Goal: Task Accomplishment & Management: Use online tool/utility

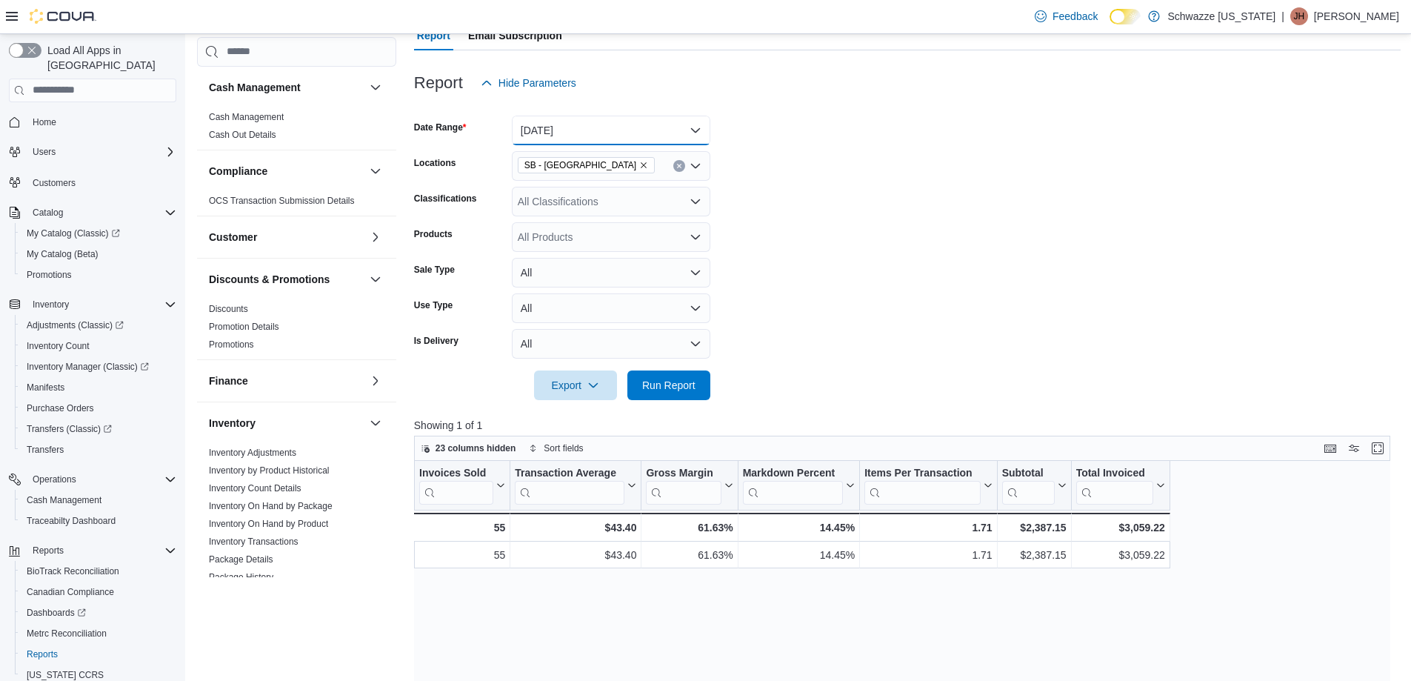
click at [578, 133] on button "[DATE]" at bounding box center [611, 131] width 199 height 30
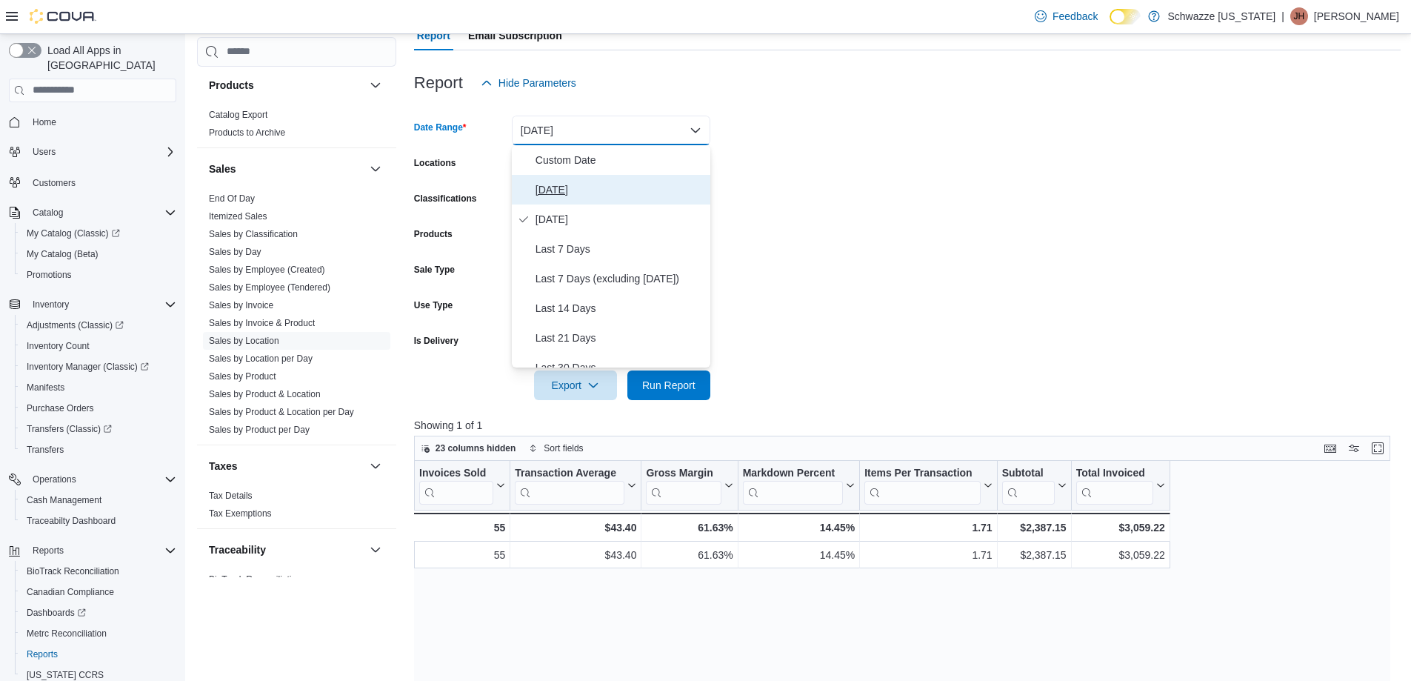
click at [586, 192] on span "Today" at bounding box center [620, 190] width 169 height 18
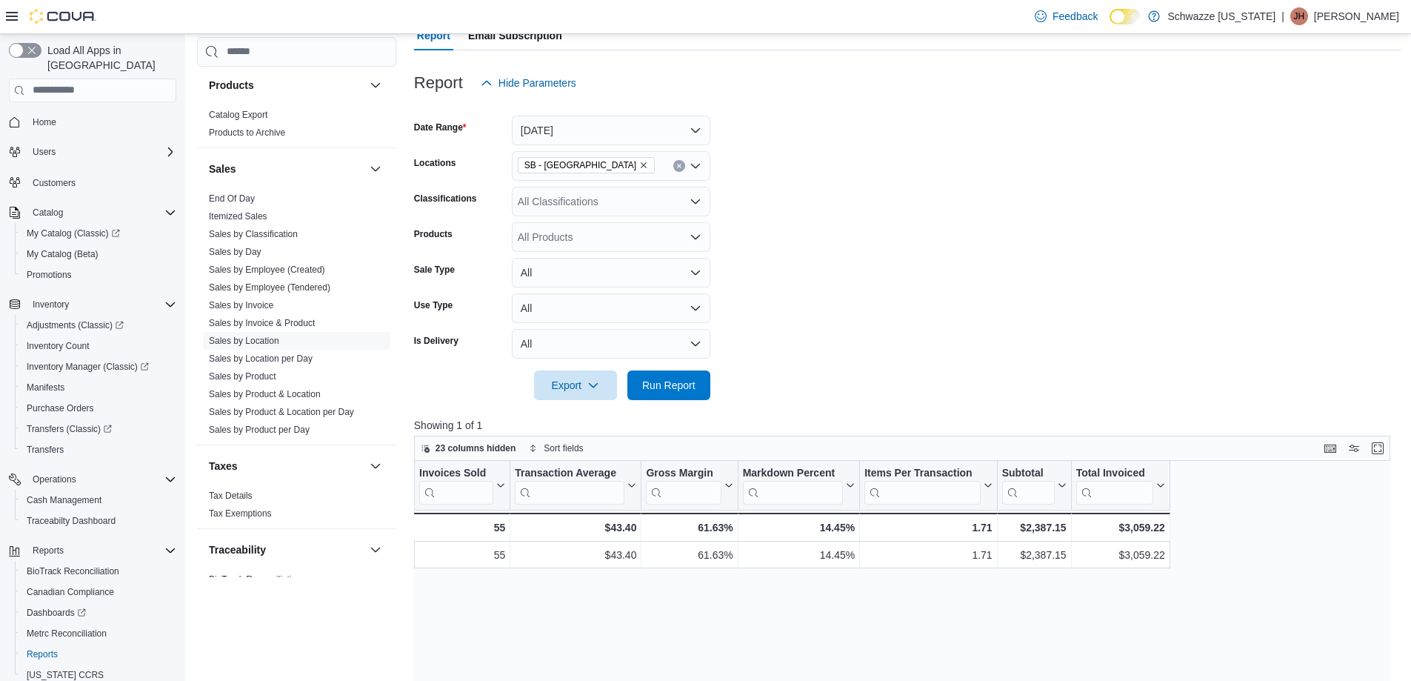
click at [975, 261] on form "Date Range Today Locations SB - Commerce City Classifications All Classificatio…" at bounding box center [907, 249] width 987 height 302
click at [651, 386] on span "Run Report" at bounding box center [668, 384] width 53 height 15
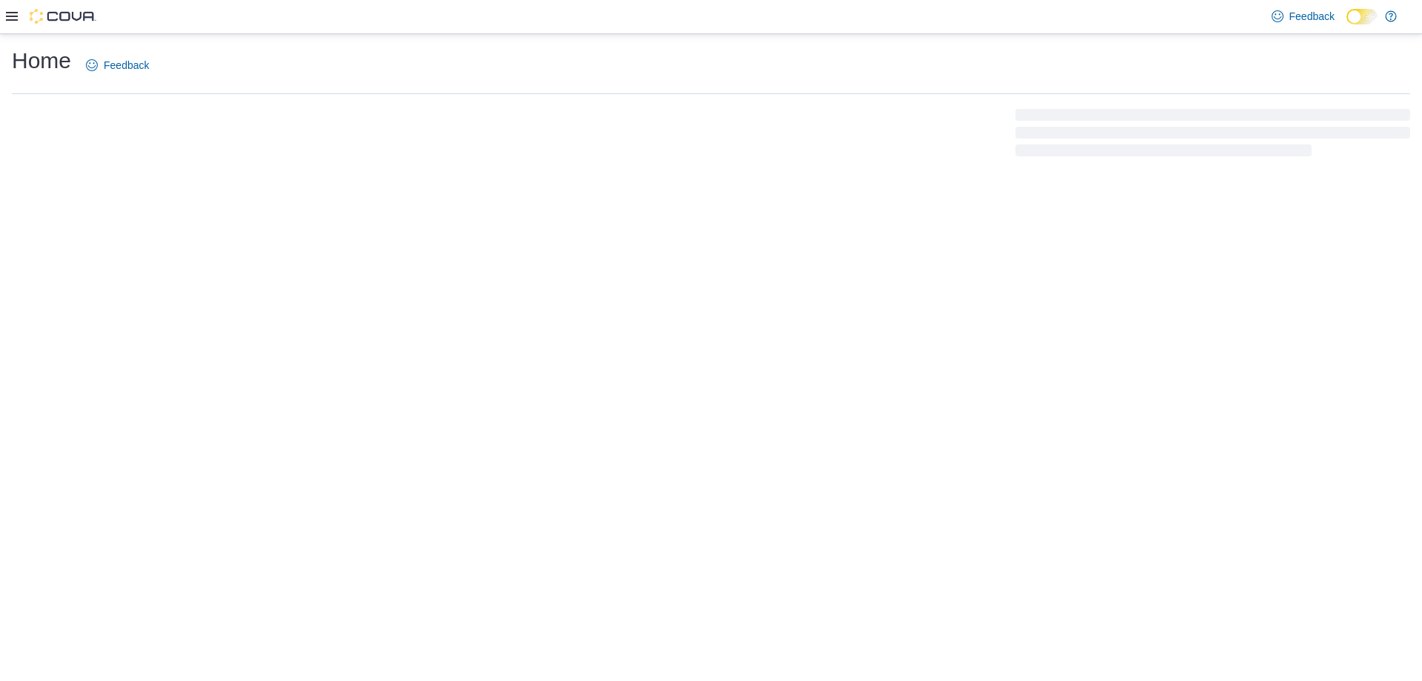
drag, startPoint x: 0, startPoint y: 0, endPoint x: 1104, endPoint y: 218, distance: 1125.6
click at [1104, 218] on div "Home Feedback" at bounding box center [711, 357] width 1422 height 647
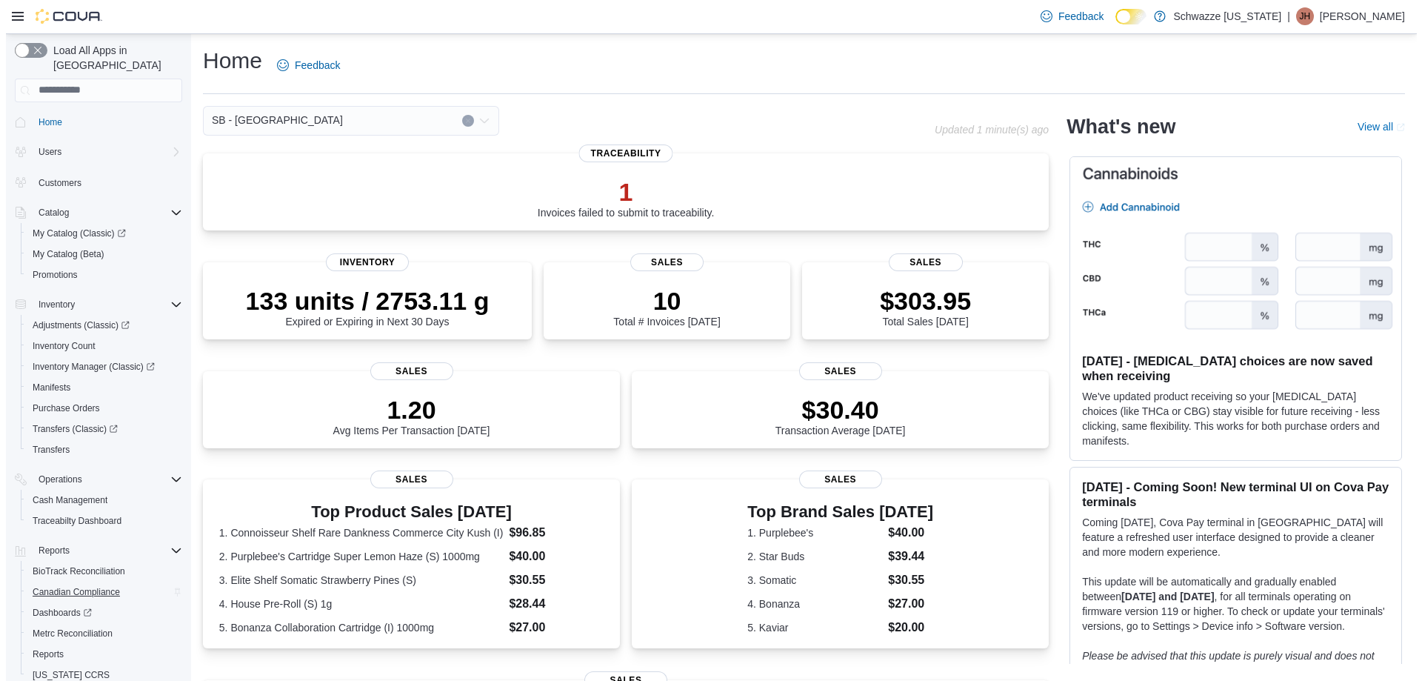
scroll to position [43, 0]
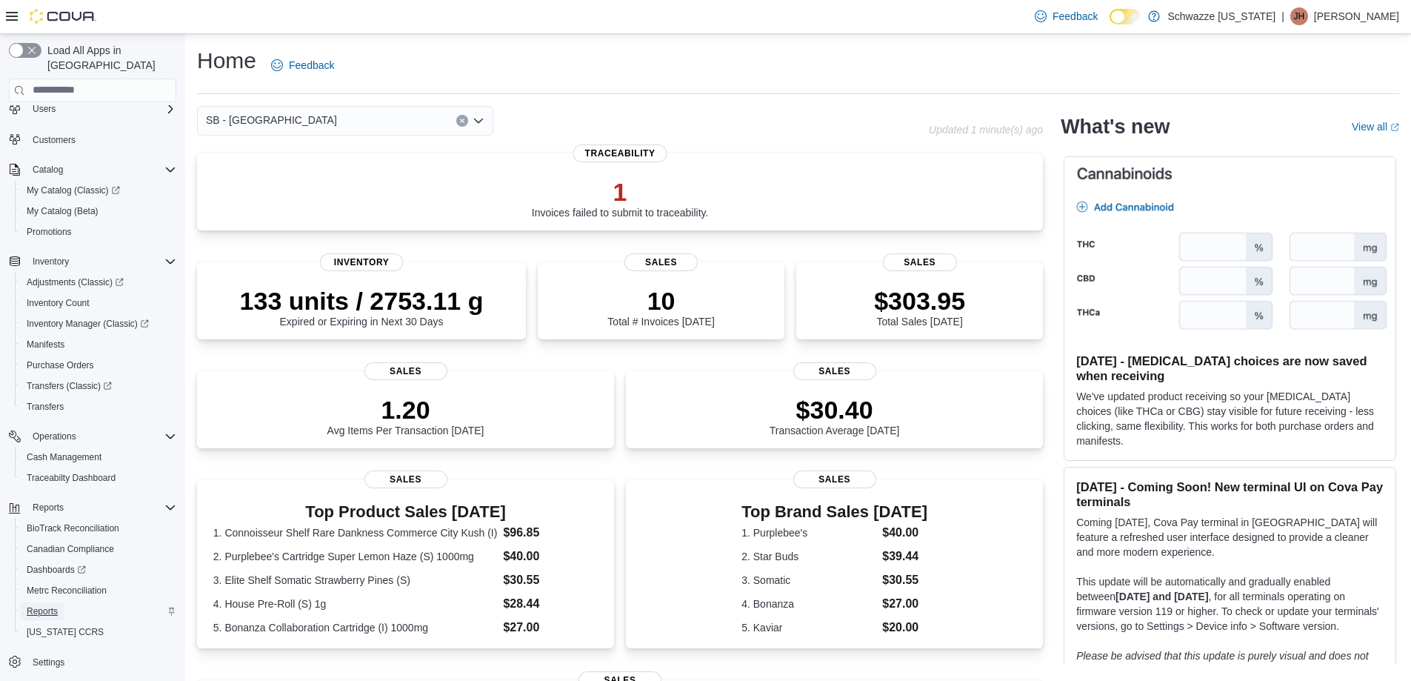
click at [25, 602] on link "Reports" at bounding box center [42, 611] width 43 height 18
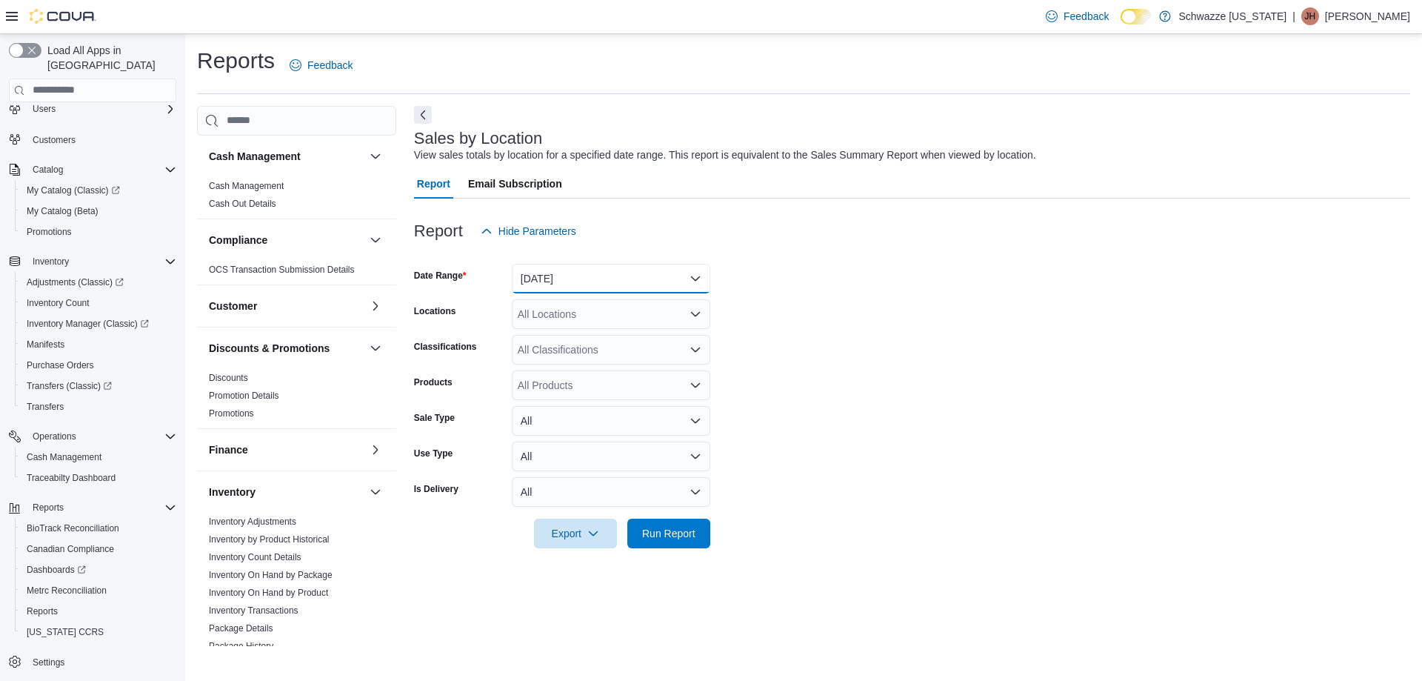
click at [567, 278] on button "Yesterday" at bounding box center [611, 279] width 199 height 30
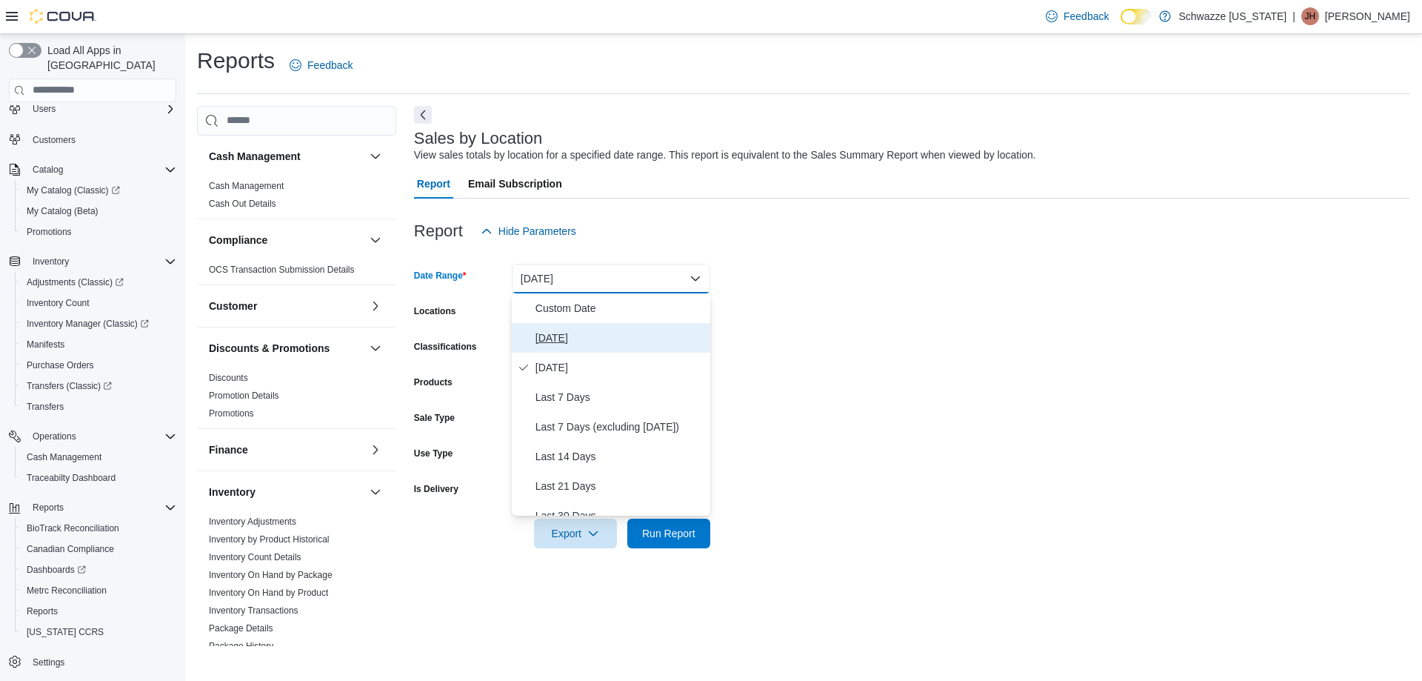
click at [549, 333] on span "Today" at bounding box center [620, 338] width 169 height 18
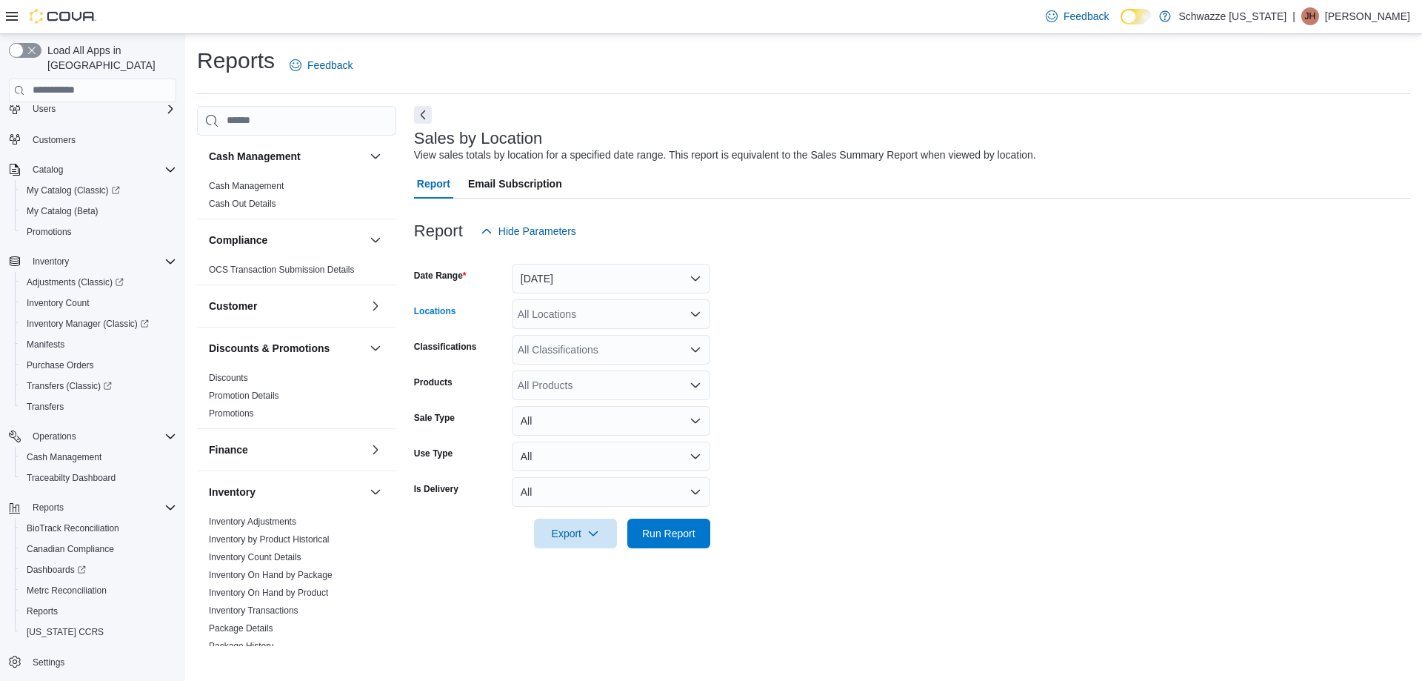
click at [550, 313] on div "All Locations" at bounding box center [611, 314] width 199 height 30
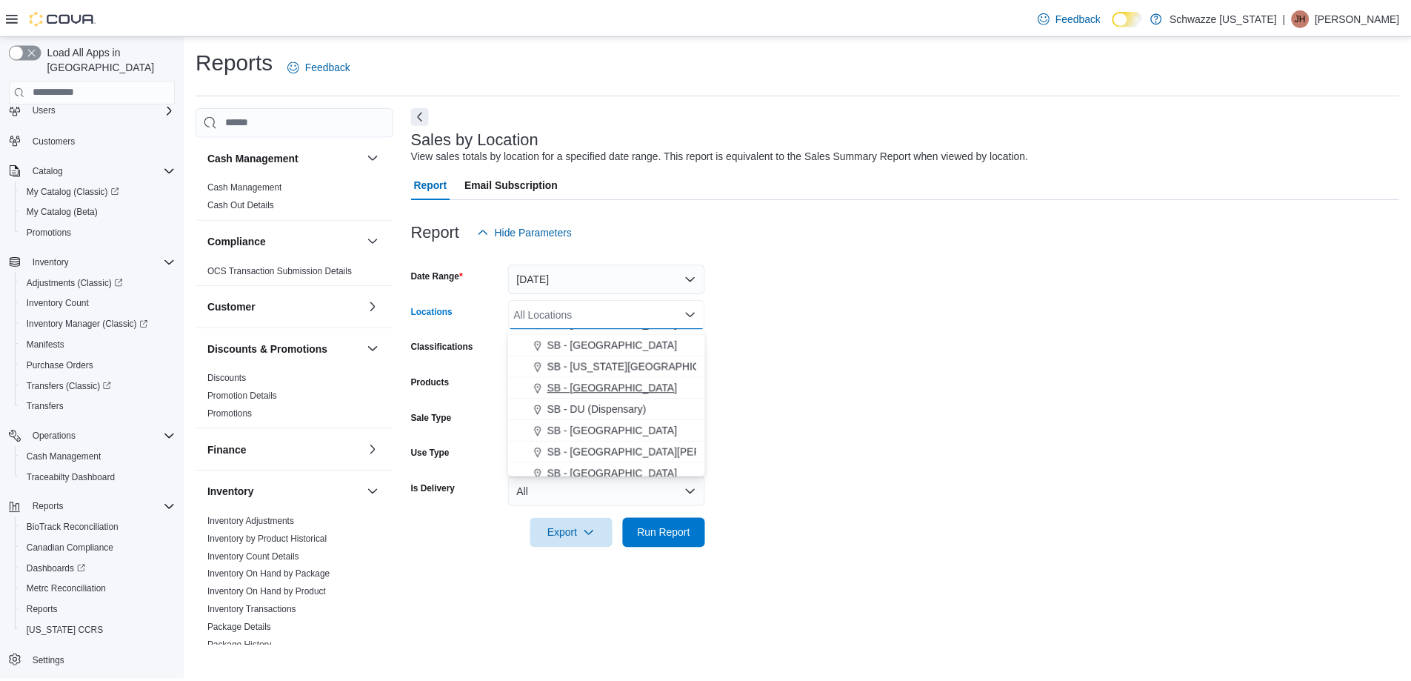
scroll to position [296, 0]
click at [614, 391] on span "SB - Commerce City" at bounding box center [616, 386] width 131 height 15
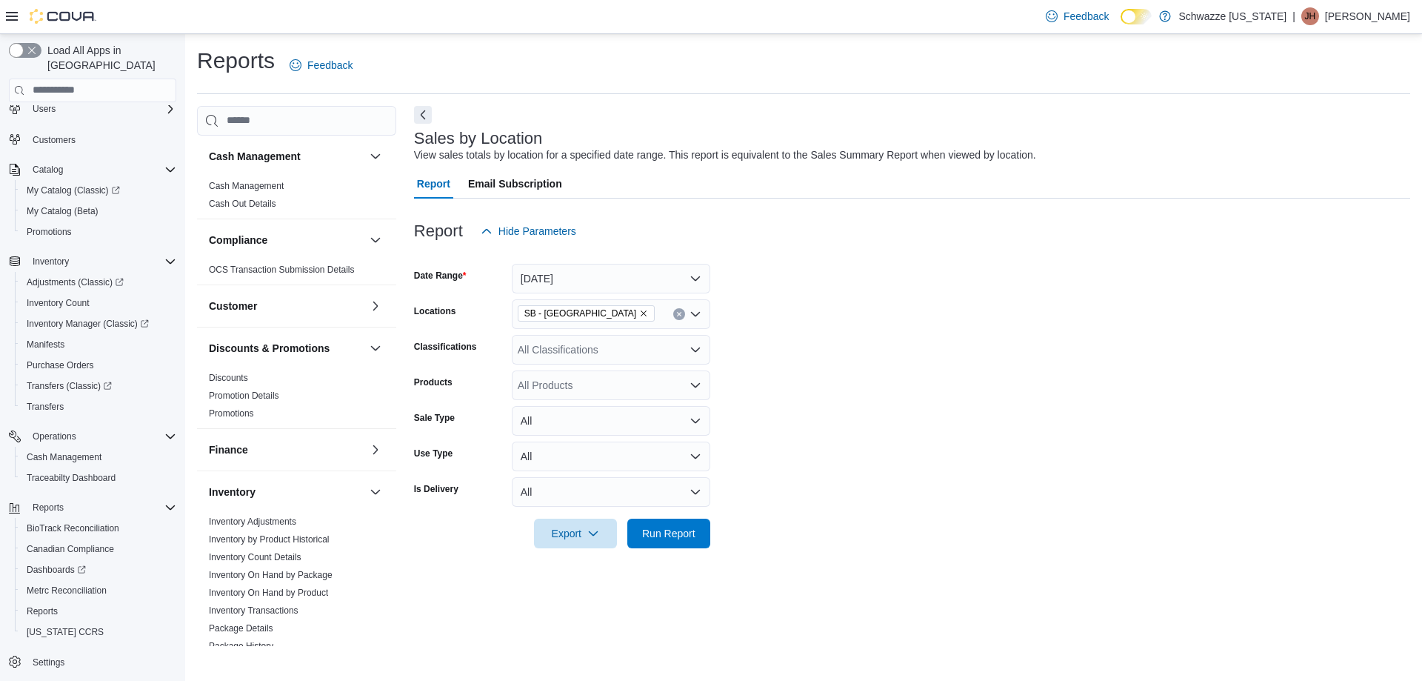
click at [851, 416] on form "Date Range Today Locations SB - Commerce City Classifications All Classificatio…" at bounding box center [912, 397] width 996 height 302
click at [690, 538] on span "Run Report" at bounding box center [668, 532] width 53 height 15
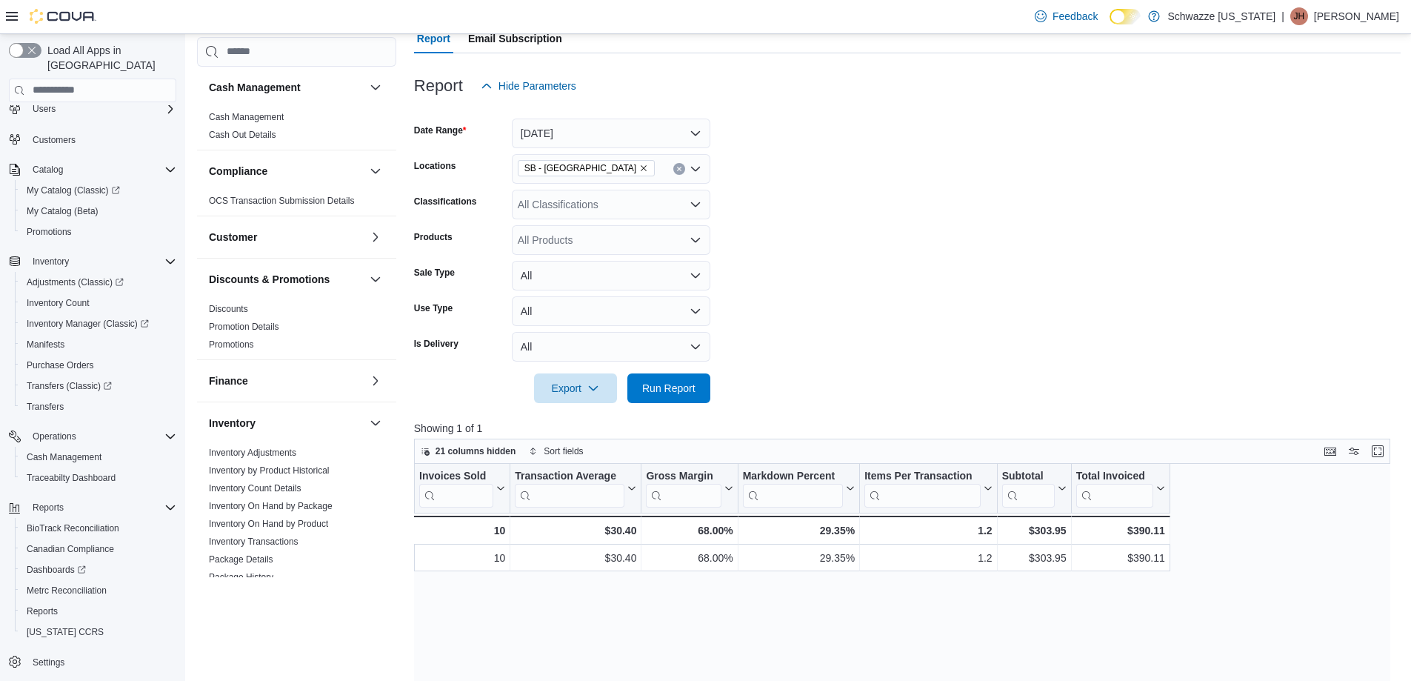
scroll to position [148, 0]
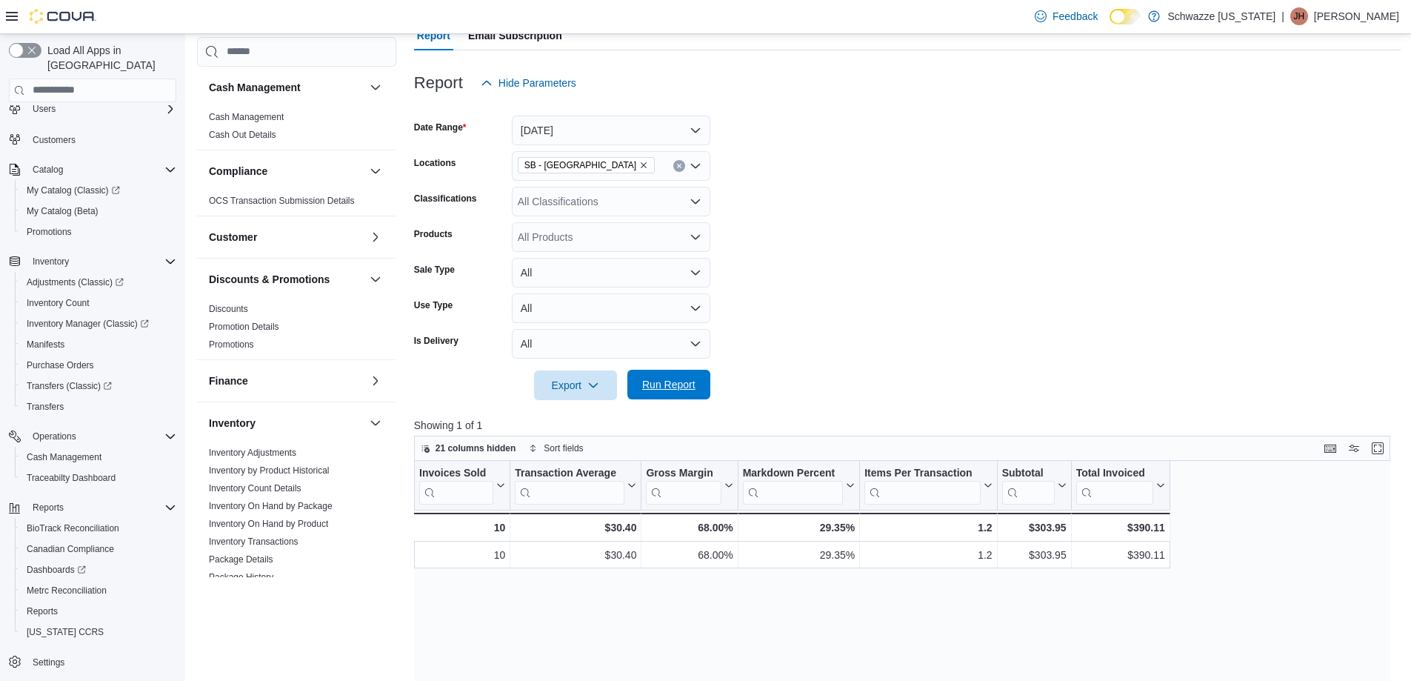
click at [692, 390] on span "Run Report" at bounding box center [668, 384] width 53 height 15
